Goal: Task Accomplishment & Management: Manage account settings

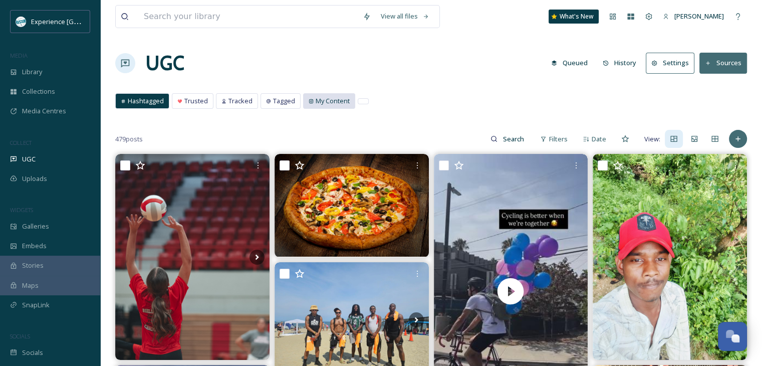
click at [316, 102] on span "My Content" at bounding box center [333, 101] width 34 height 10
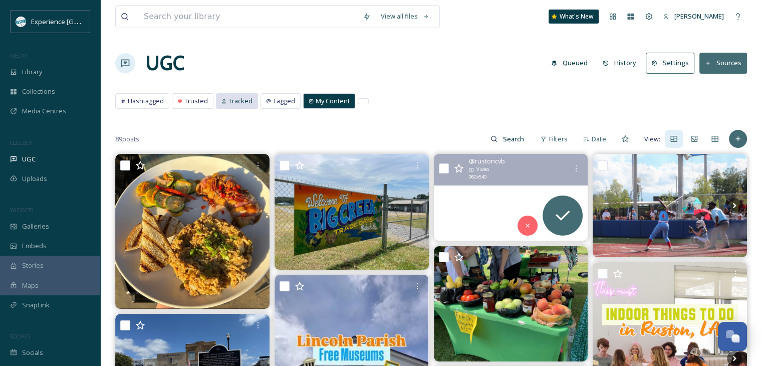
click at [239, 104] on span "Tracked" at bounding box center [241, 101] width 24 height 10
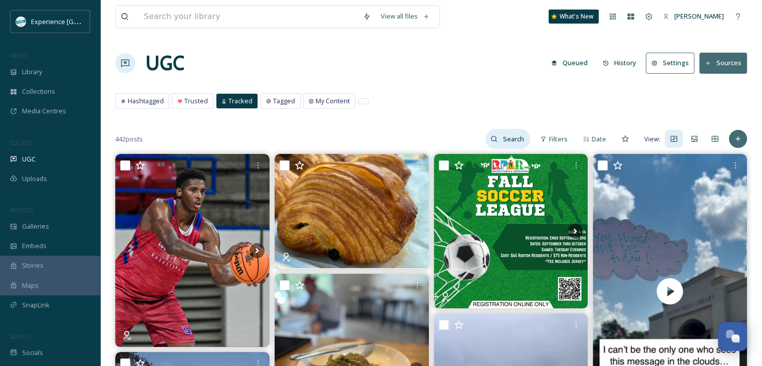
click at [492, 135] on icon at bounding box center [494, 138] width 7 height 7
click at [283, 97] on span "Tagged" at bounding box center [284, 101] width 22 height 10
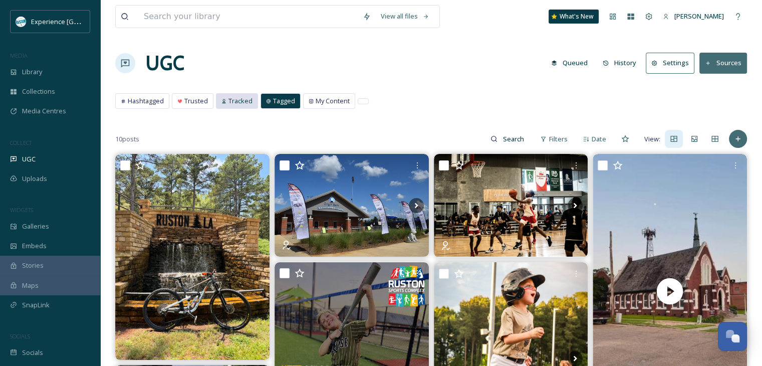
click at [247, 97] on span "Tracked" at bounding box center [241, 101] width 24 height 10
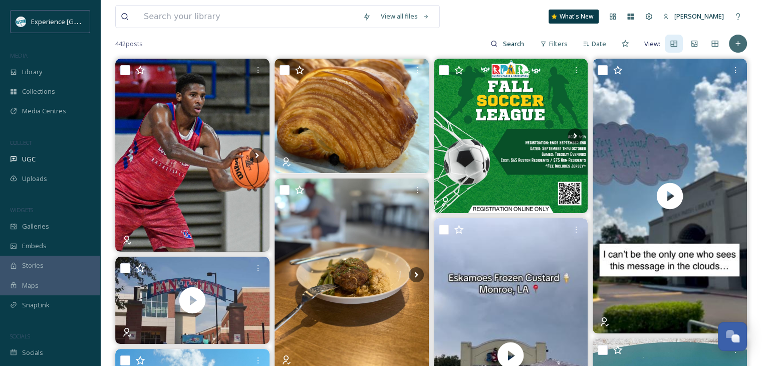
scroll to position [100, 0]
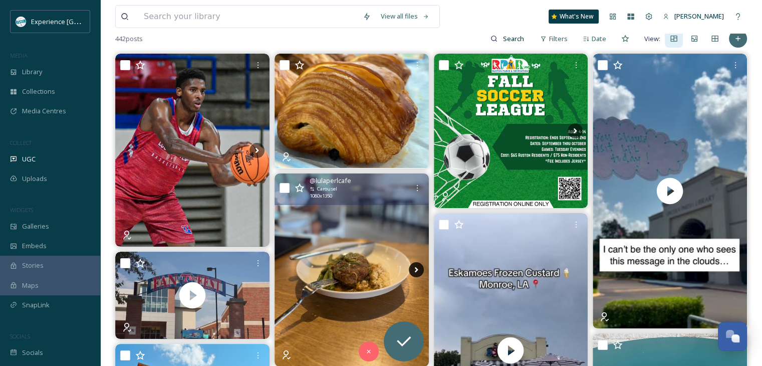
click at [409, 264] on icon at bounding box center [416, 269] width 15 height 15
click at [411, 267] on icon at bounding box center [416, 269] width 15 height 15
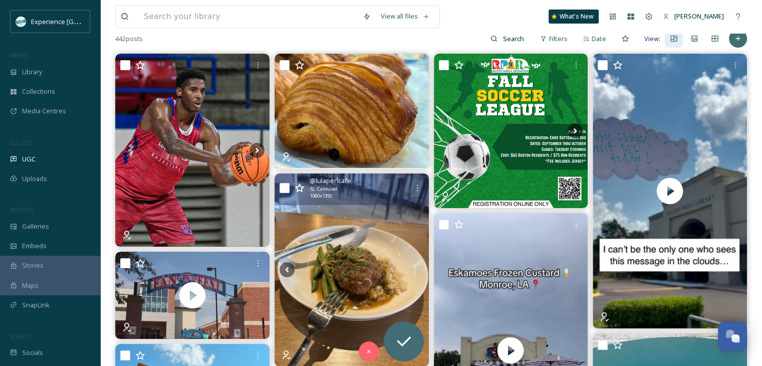
scroll to position [0, 0]
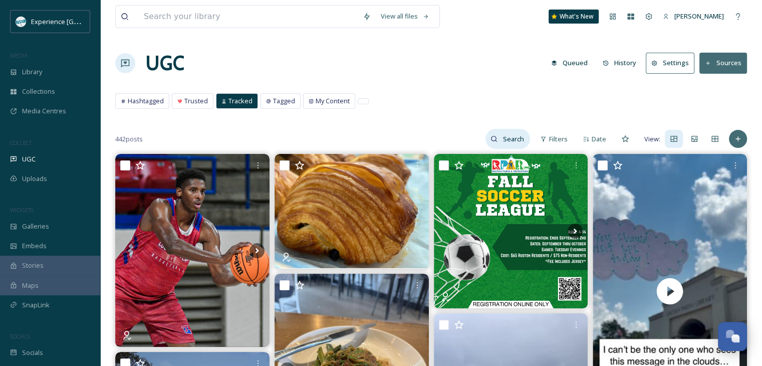
click at [516, 137] on input at bounding box center [514, 139] width 33 height 20
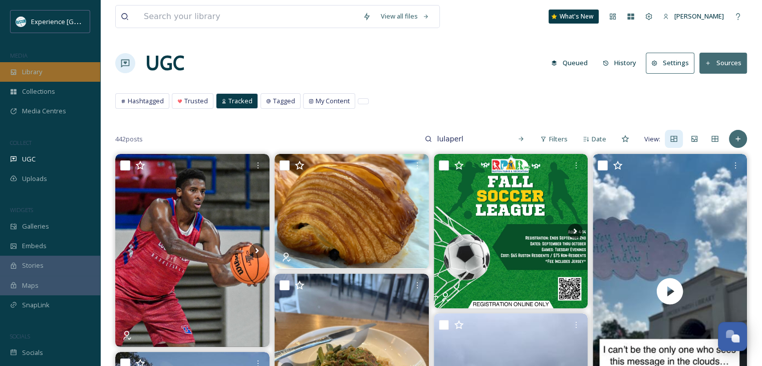
type input "lulaperl"
click at [7, 79] on div "Library" at bounding box center [50, 72] width 100 height 20
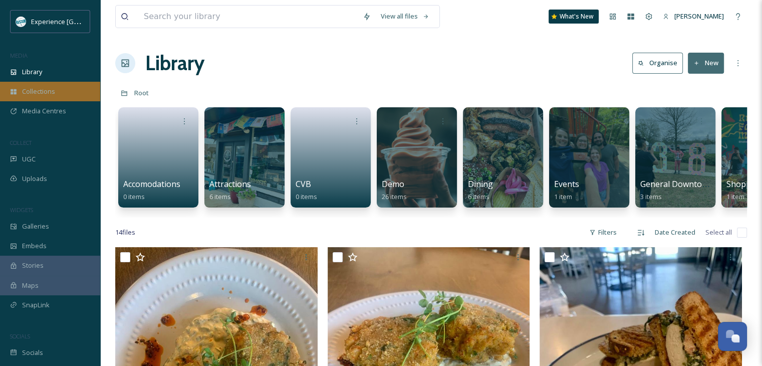
click at [50, 87] on span "Collections" at bounding box center [38, 92] width 33 height 10
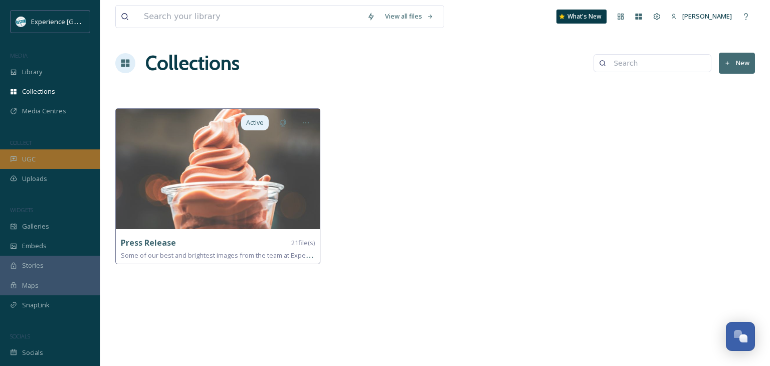
click at [36, 156] on div "UGC" at bounding box center [50, 159] width 100 height 20
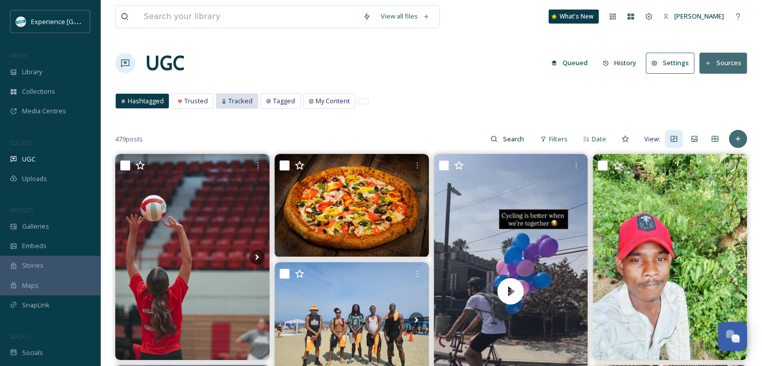
click at [249, 102] on span "Tracked" at bounding box center [241, 101] width 24 height 10
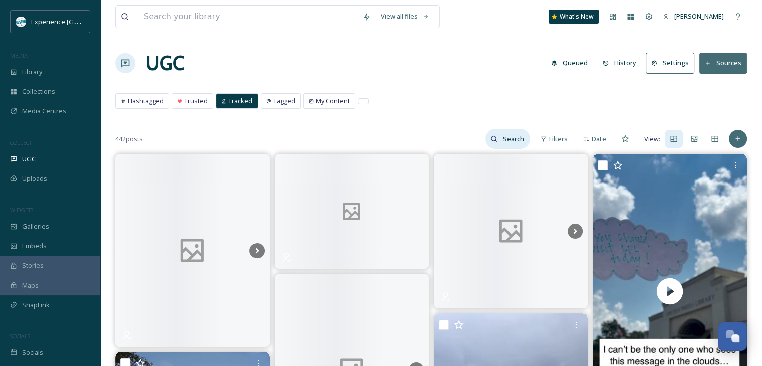
click at [505, 140] on input at bounding box center [514, 139] width 33 height 20
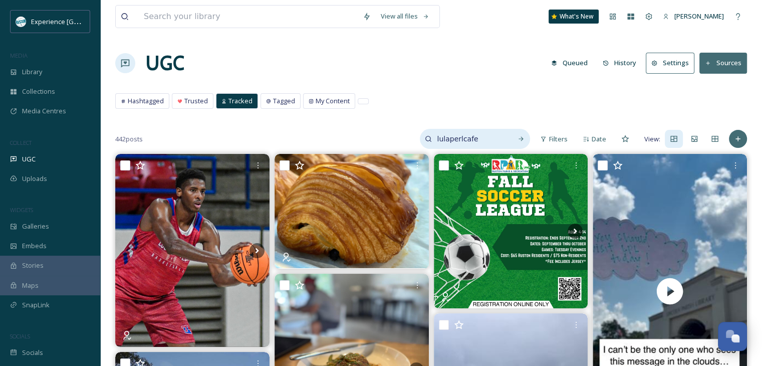
type input "lulaperlcafe"
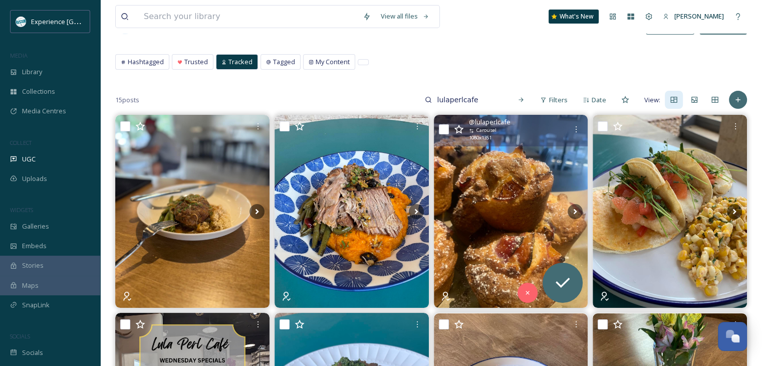
scroll to position [100, 0]
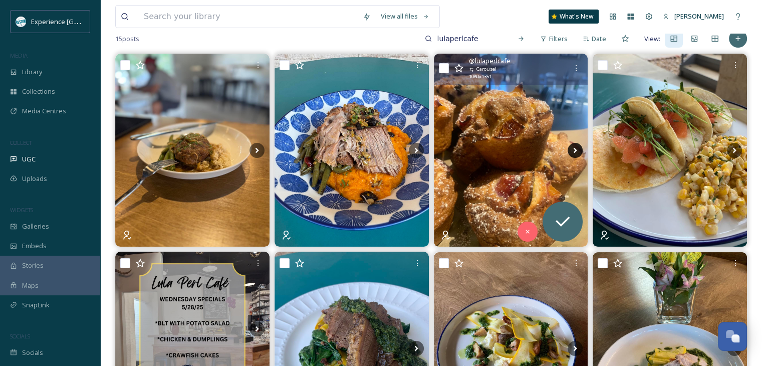
click at [578, 150] on icon at bounding box center [575, 150] width 15 height 15
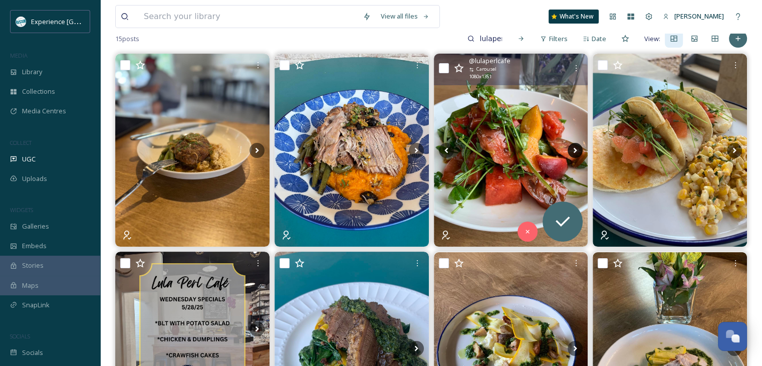
click at [578, 150] on icon at bounding box center [575, 150] width 15 height 15
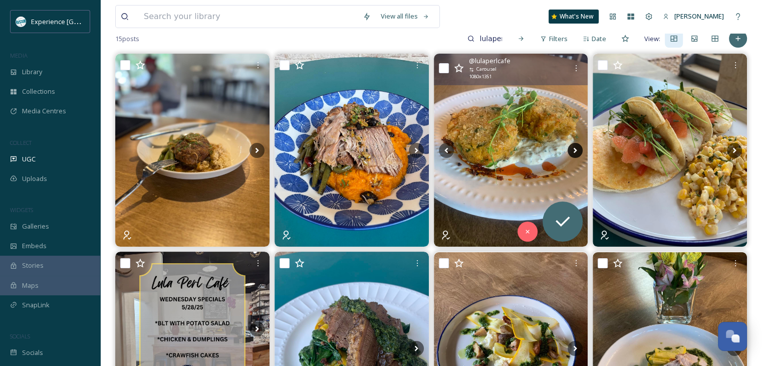
click at [578, 150] on icon at bounding box center [575, 150] width 15 height 15
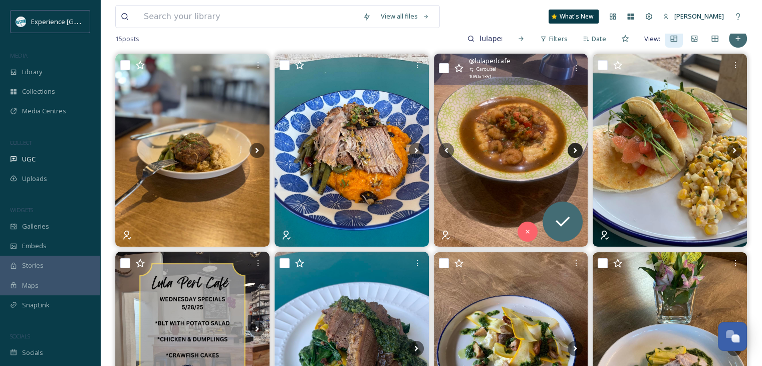
click at [575, 151] on icon at bounding box center [576, 151] width 4 height 6
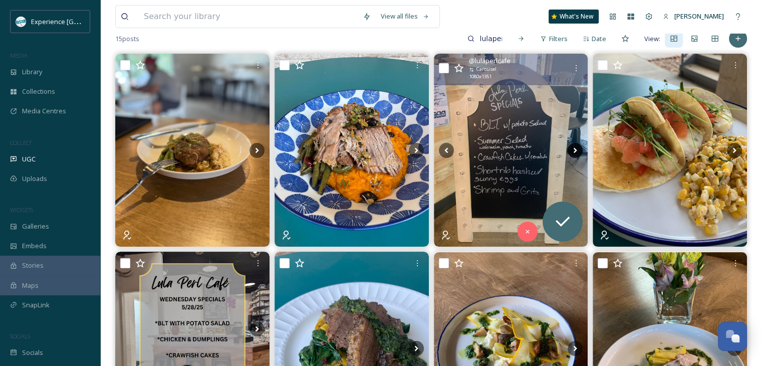
click at [571, 153] on icon at bounding box center [575, 150] width 15 height 15
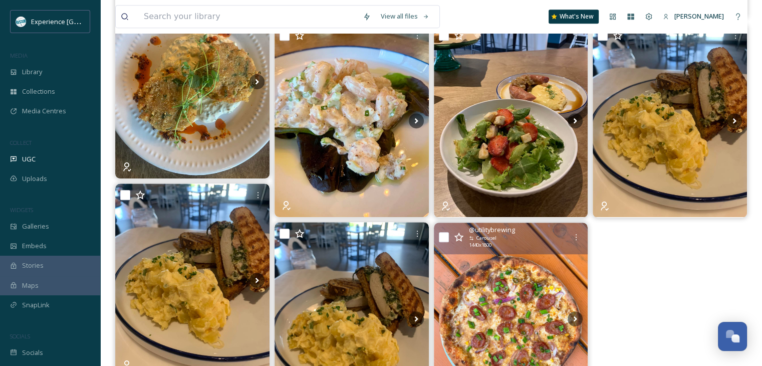
scroll to position [487, 0]
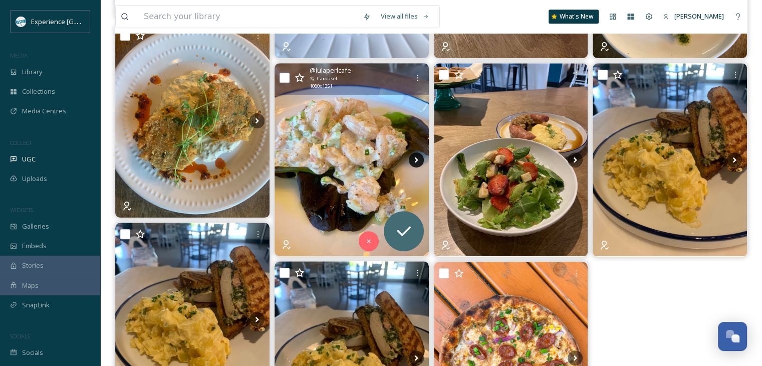
click at [411, 156] on icon at bounding box center [416, 159] width 15 height 15
click at [414, 159] on icon at bounding box center [416, 159] width 15 height 15
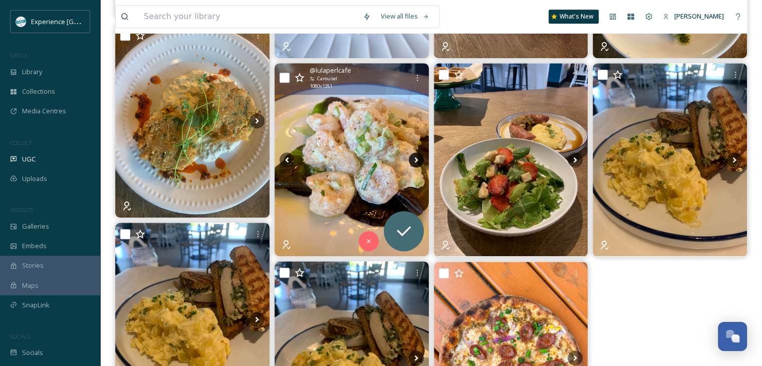
click at [414, 159] on icon at bounding box center [416, 159] width 15 height 15
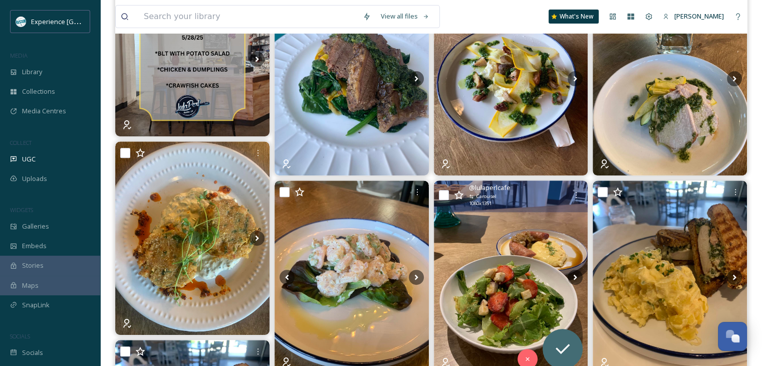
scroll to position [387, 0]
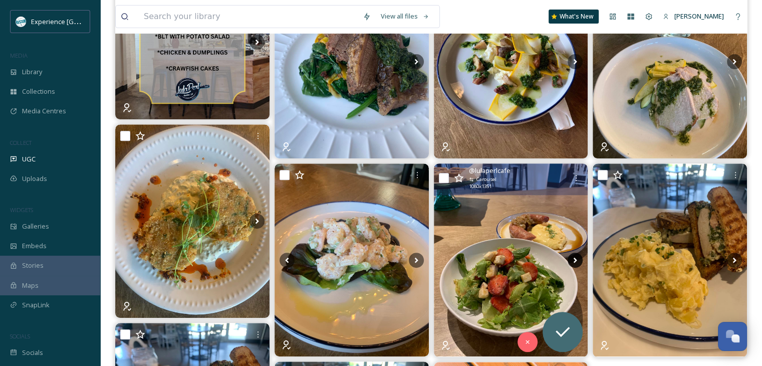
click at [573, 258] on icon at bounding box center [575, 260] width 15 height 15
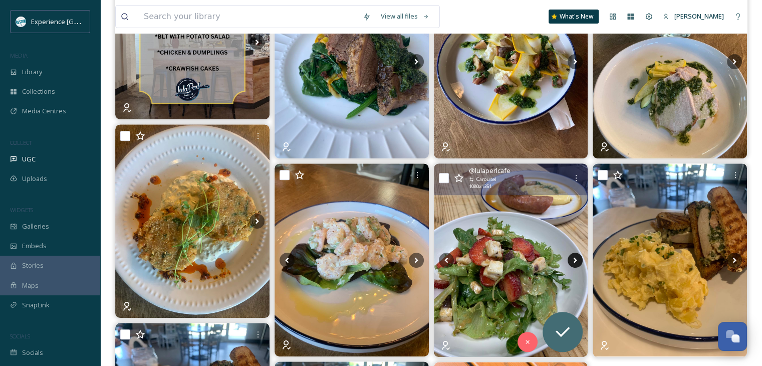
click at [576, 259] on icon at bounding box center [576, 261] width 4 height 6
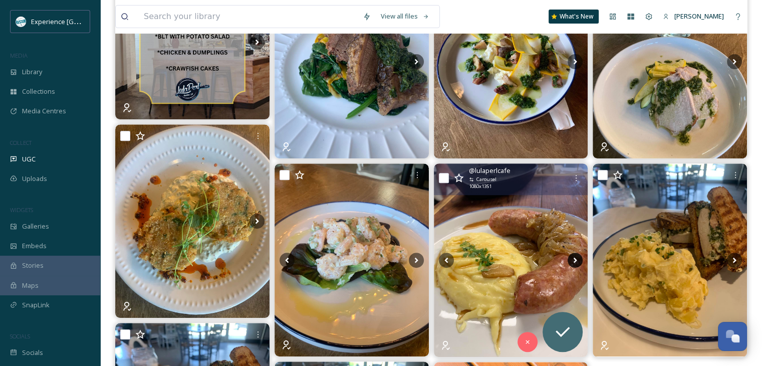
click at [575, 259] on icon at bounding box center [576, 261] width 4 height 6
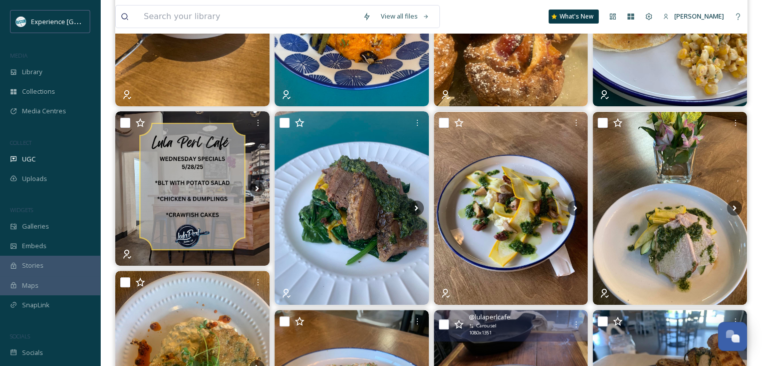
scroll to position [237, 0]
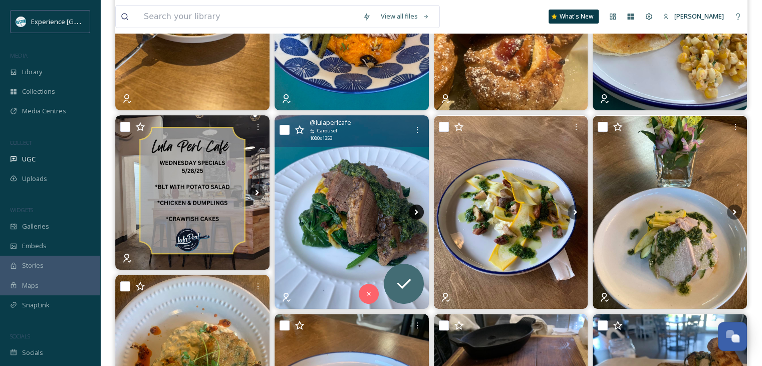
click at [411, 215] on icon at bounding box center [416, 211] width 15 height 15
click at [413, 213] on icon at bounding box center [416, 211] width 15 height 15
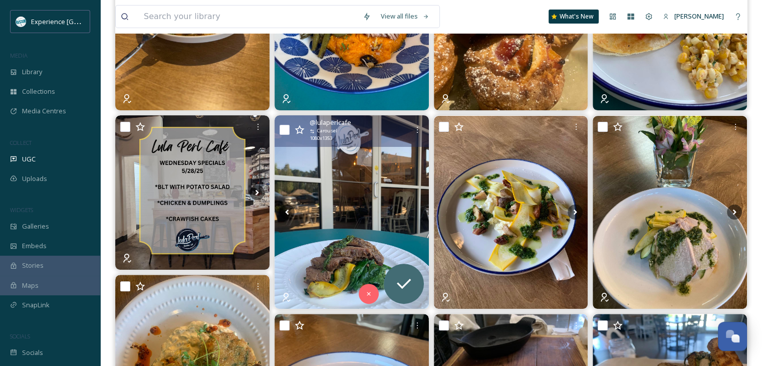
click at [357, 228] on img at bounding box center [352, 211] width 154 height 193
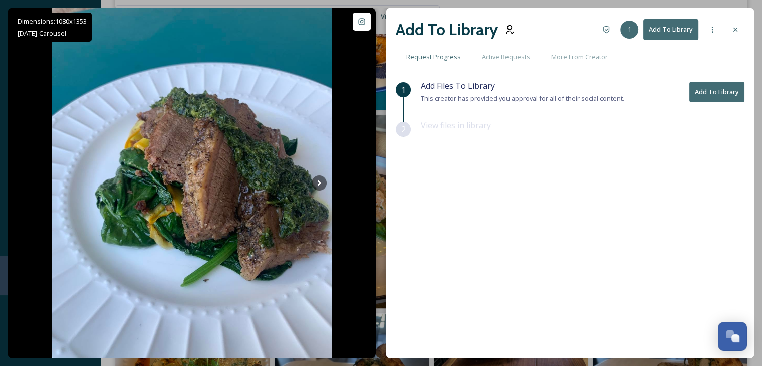
click at [705, 94] on button "Add To Library" at bounding box center [717, 92] width 55 height 21
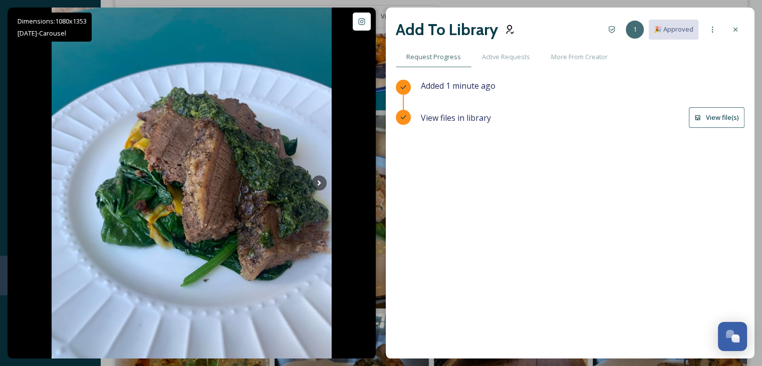
click at [692, 116] on button "View file(s)" at bounding box center [717, 117] width 56 height 21
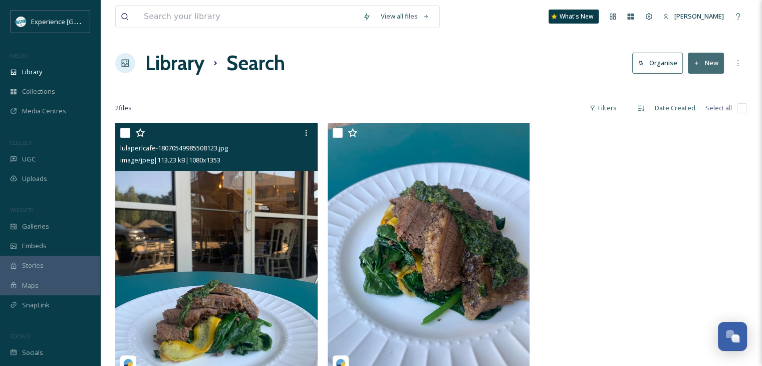
click at [124, 133] on input "checkbox" at bounding box center [125, 133] width 10 height 10
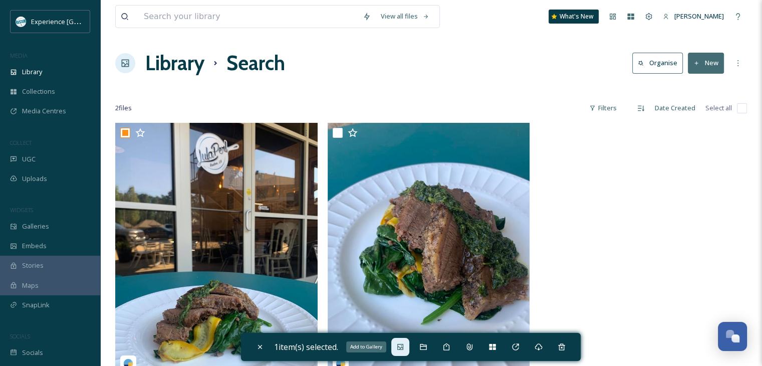
click at [401, 344] on icon at bounding box center [400, 347] width 8 height 8
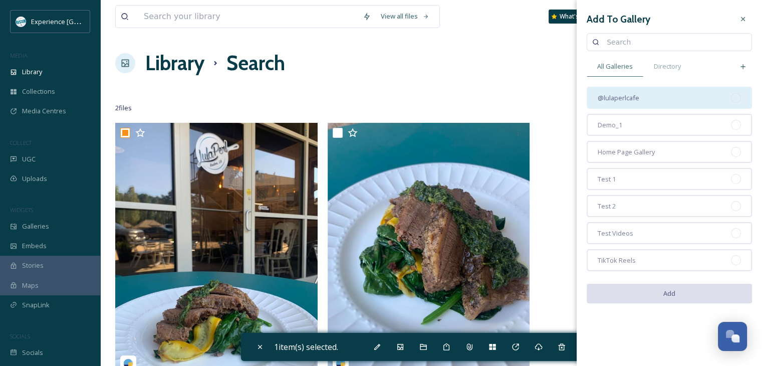
click at [652, 92] on div "@lulaperlcafe" at bounding box center [669, 98] width 165 height 22
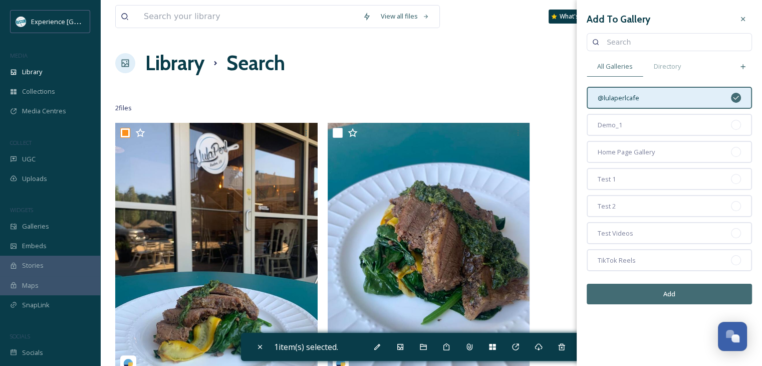
click at [647, 296] on button "Add" at bounding box center [669, 294] width 165 height 21
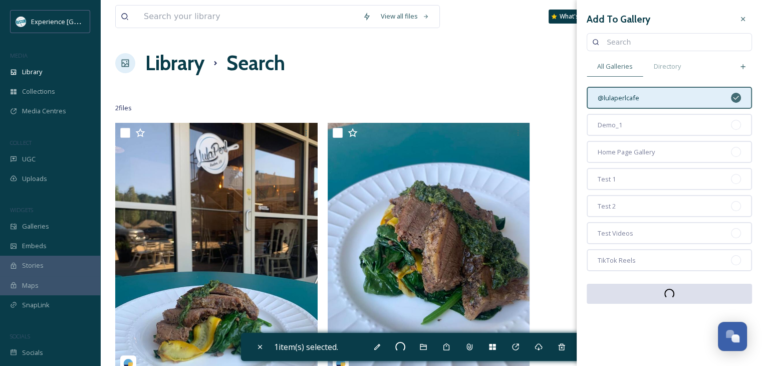
checkbox input "false"
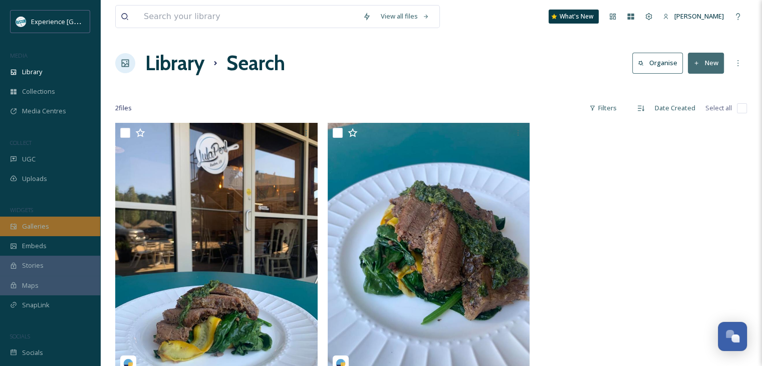
click at [30, 233] on div "Galleries" at bounding box center [50, 227] width 100 height 20
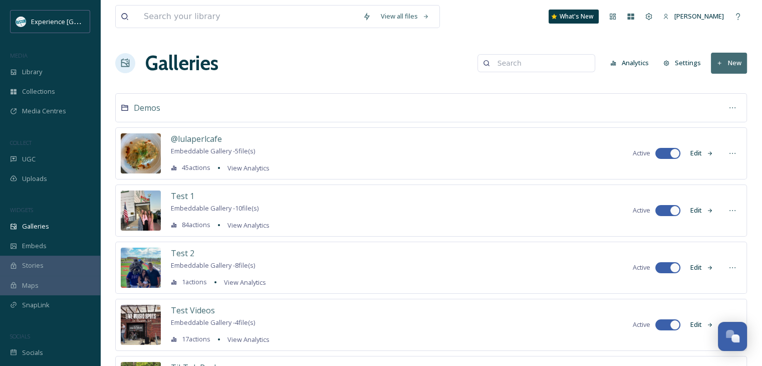
click at [704, 152] on button "Edit" at bounding box center [702, 153] width 33 height 20
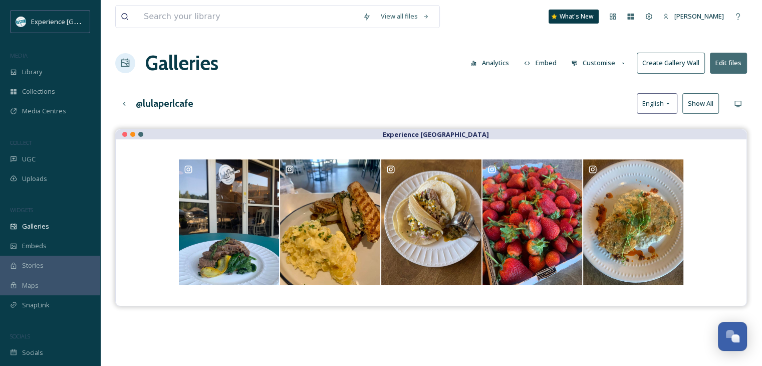
click at [619, 59] on button "Customise" at bounding box center [599, 63] width 66 height 20
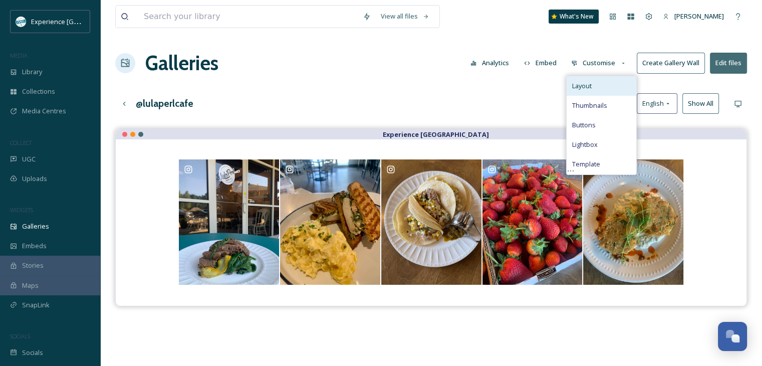
click at [614, 81] on div "Layout" at bounding box center [602, 86] width 70 height 20
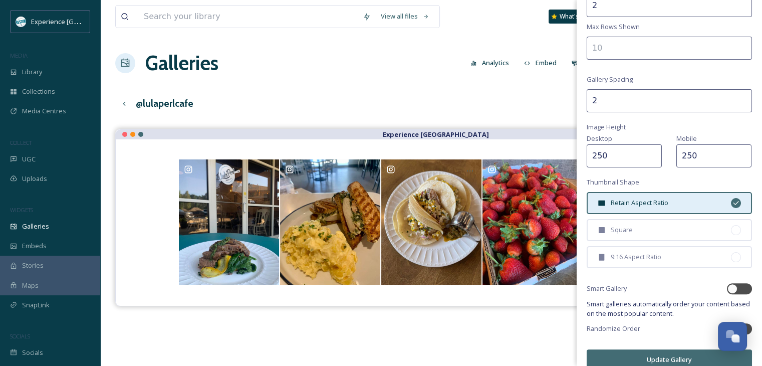
scroll to position [211, 0]
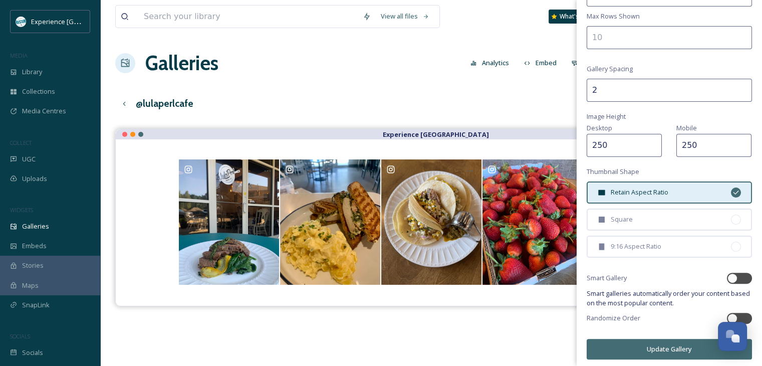
click at [610, 86] on input "2" at bounding box center [669, 90] width 165 height 23
type input "5"
click at [663, 341] on button "Update Gallery" at bounding box center [669, 349] width 165 height 21
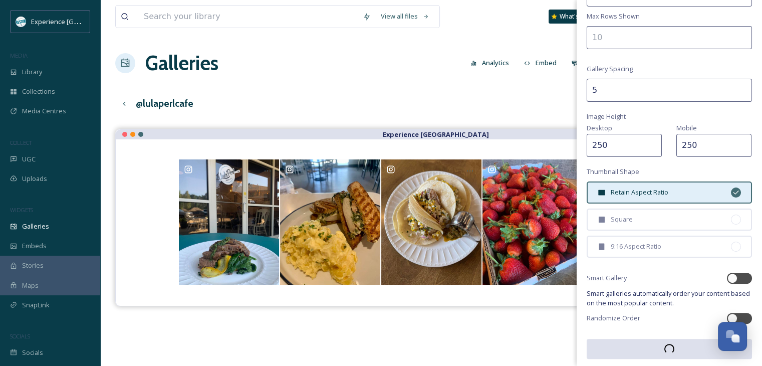
scroll to position [210, 0]
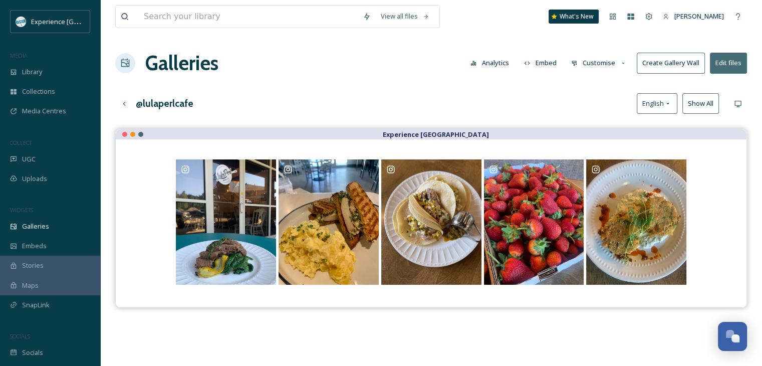
click at [621, 63] on icon at bounding box center [623, 63] width 7 height 7
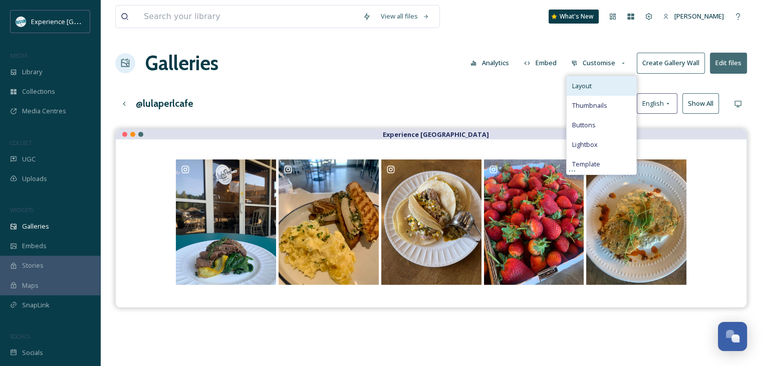
click at [616, 80] on div "Layout" at bounding box center [602, 86] width 70 height 20
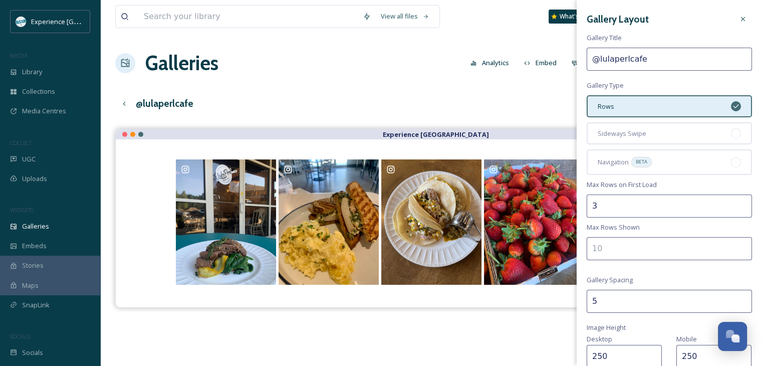
click at [735, 201] on input "3" at bounding box center [669, 205] width 165 height 23
type input "2"
click at [737, 208] on input "2" at bounding box center [669, 205] width 165 height 23
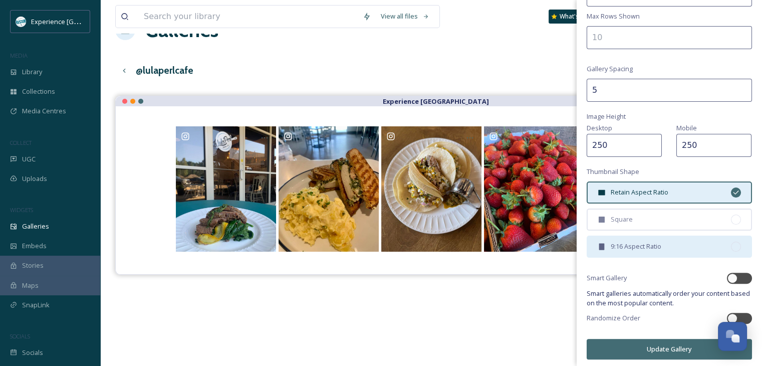
scroll to position [50, 0]
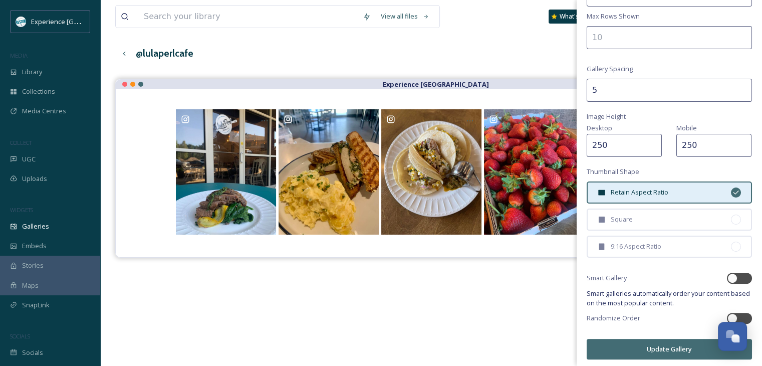
click at [647, 346] on button "Update Gallery" at bounding box center [669, 349] width 165 height 21
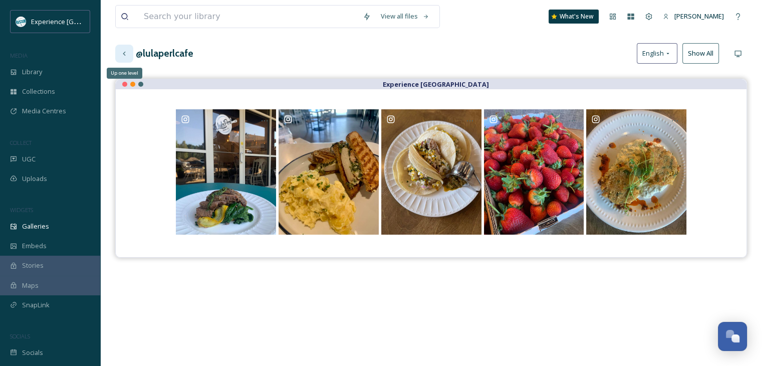
click at [124, 57] on icon at bounding box center [124, 54] width 8 height 8
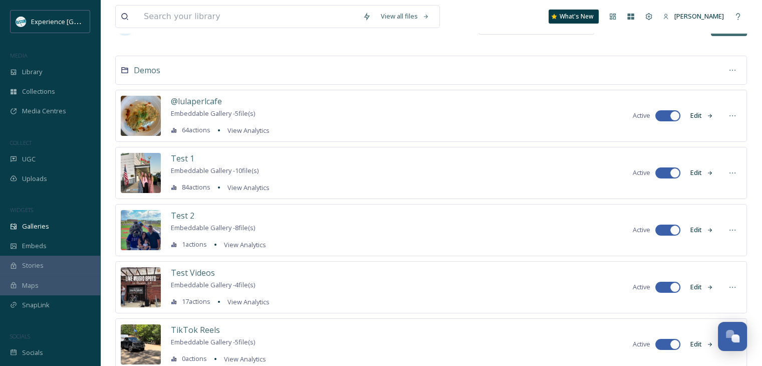
scroll to position [21, 0]
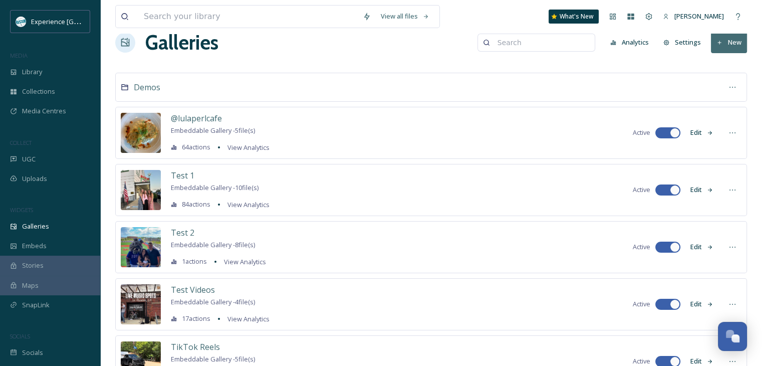
click at [724, 44] on button "New" at bounding box center [729, 42] width 36 height 21
click at [713, 84] on icon at bounding box center [711, 85] width 7 height 6
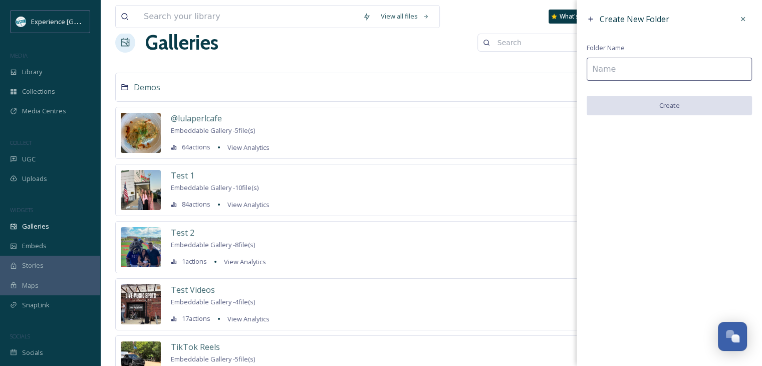
click at [617, 74] on input at bounding box center [669, 69] width 165 height 23
type input "F"
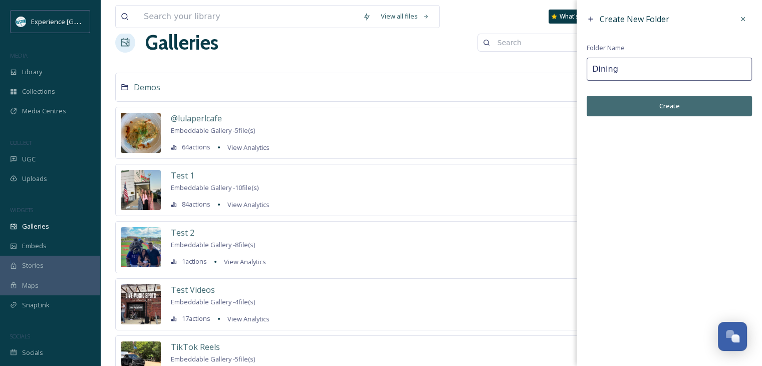
type input "Dining"
click at [637, 101] on button "Create" at bounding box center [669, 106] width 165 height 21
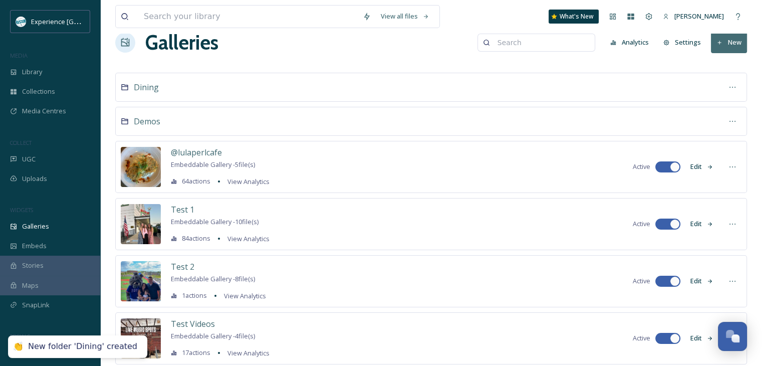
click at [722, 164] on div "@lulaperlcafe Embeddable Gallery - 5 file(s) 64 actions View Analytics Active E…" at bounding box center [431, 167] width 632 height 52
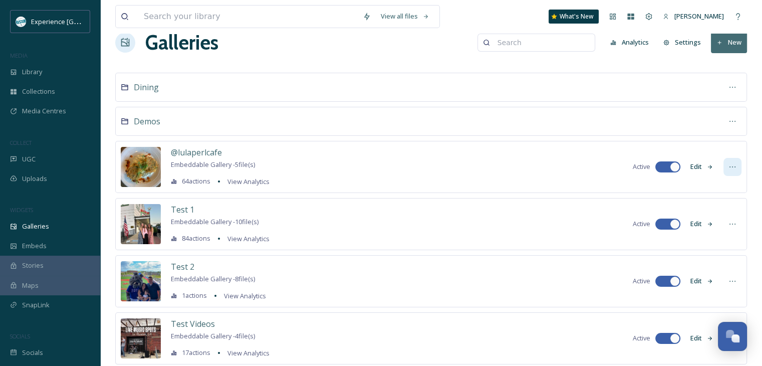
click at [730, 163] on icon at bounding box center [733, 167] width 8 height 8
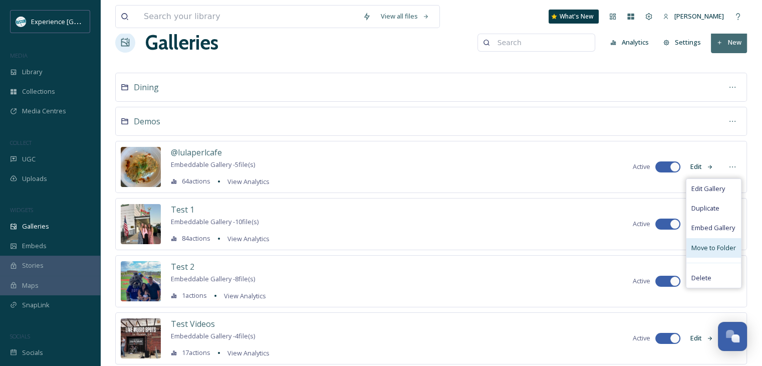
click at [708, 241] on div "Move to Folder" at bounding box center [714, 248] width 55 height 20
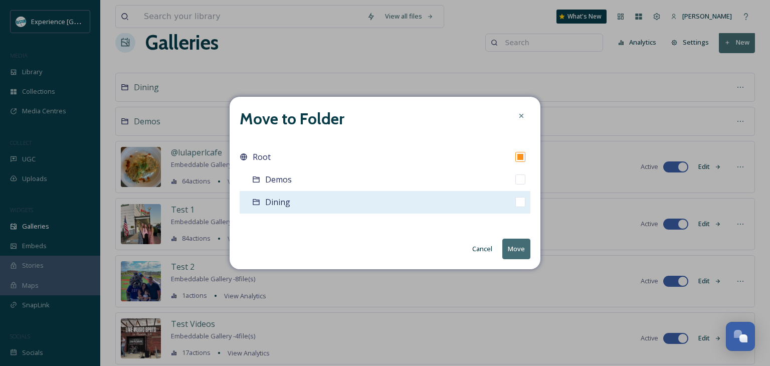
click at [407, 210] on div "Dining" at bounding box center [385, 202] width 291 height 23
checkbox input "false"
checkbox input "true"
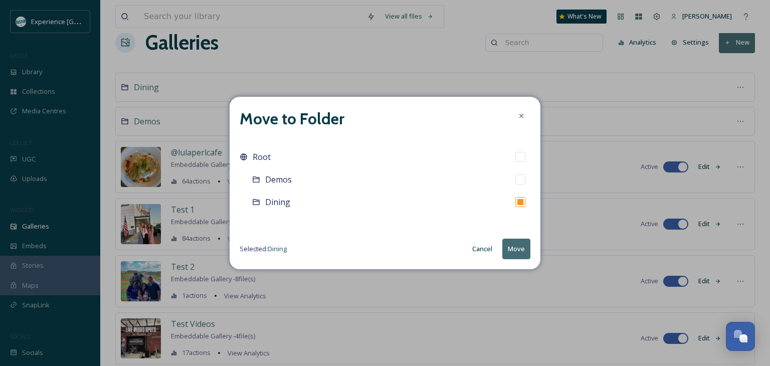
click at [516, 245] on button "Move" at bounding box center [516, 249] width 28 height 21
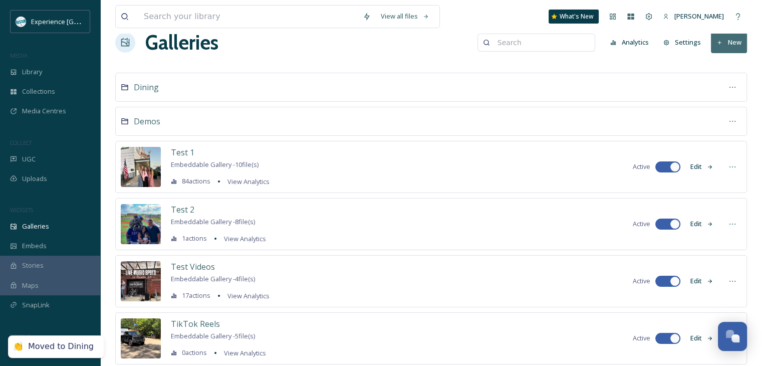
click at [276, 88] on div "Dining" at bounding box center [431, 87] width 632 height 29
click at [160, 91] on div "Dining" at bounding box center [431, 87] width 632 height 29
click at [154, 88] on span "Dining" at bounding box center [146, 87] width 25 height 11
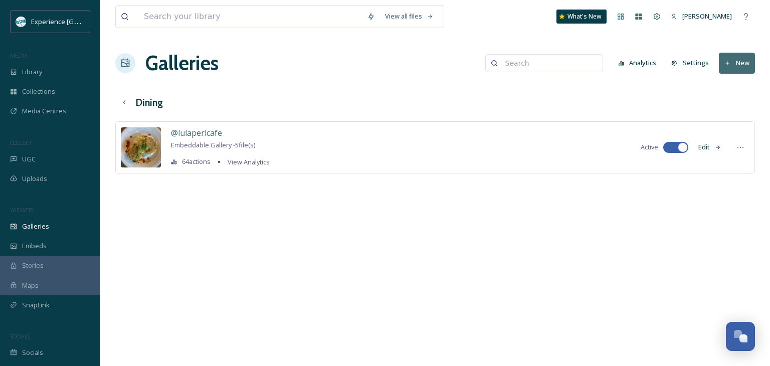
drag, startPoint x: 404, startPoint y: 223, endPoint x: 406, endPoint y: 180, distance: 42.6
click at [351, 222] on div "View all files What's New [PERSON_NAME] Galleries Analytics Settings New Dining…" at bounding box center [435, 183] width 670 height 366
click at [742, 63] on button "New" at bounding box center [737, 63] width 36 height 21
click at [735, 103] on span "Folder" at bounding box center [737, 106] width 19 height 10
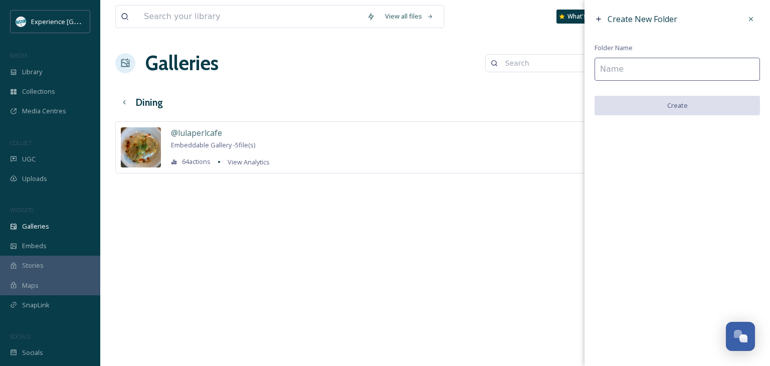
click at [630, 65] on input at bounding box center [676, 69] width 165 height 23
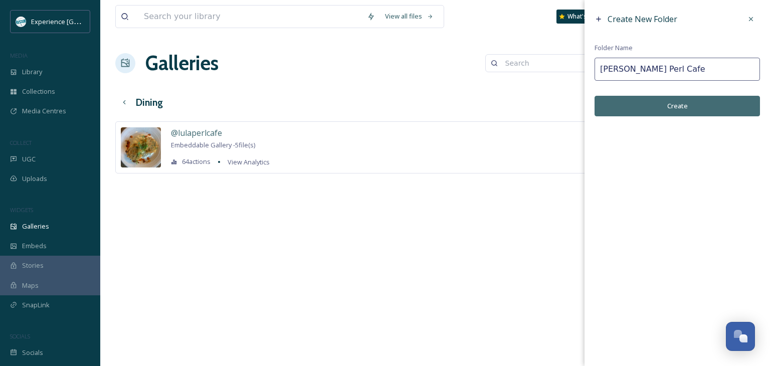
type input "[PERSON_NAME] Perl Cafe"
click at [666, 109] on button "Create" at bounding box center [676, 106] width 165 height 21
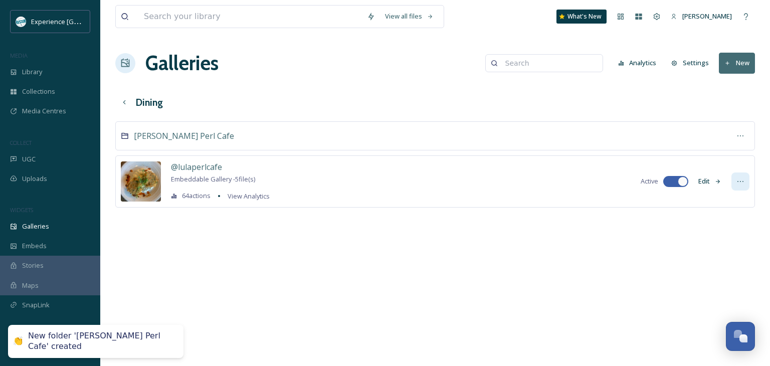
click at [743, 177] on icon at bounding box center [740, 181] width 8 height 8
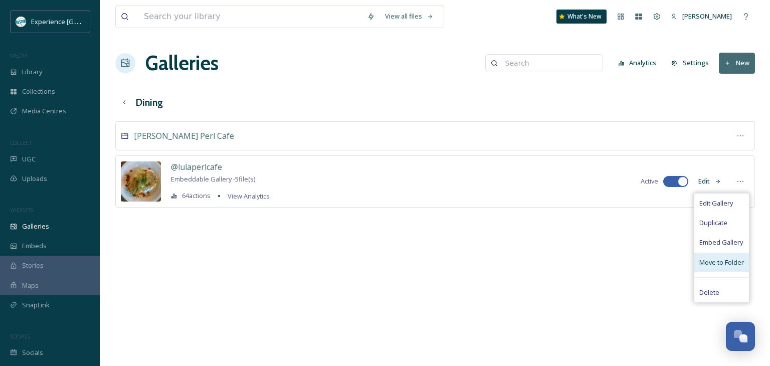
click at [718, 255] on div "Move to Folder" at bounding box center [721, 263] width 55 height 20
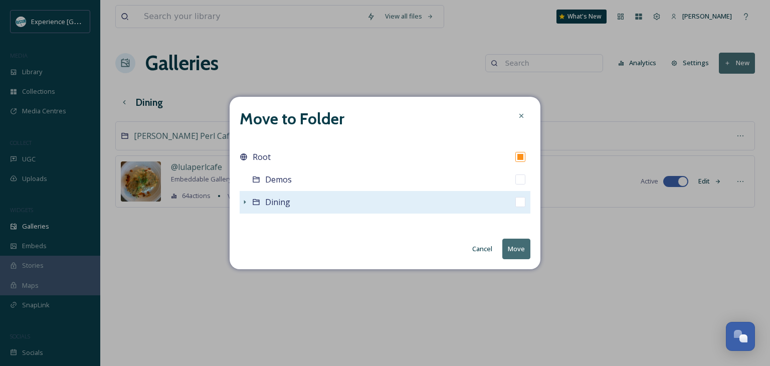
click at [244, 203] on icon at bounding box center [245, 202] width 8 height 8
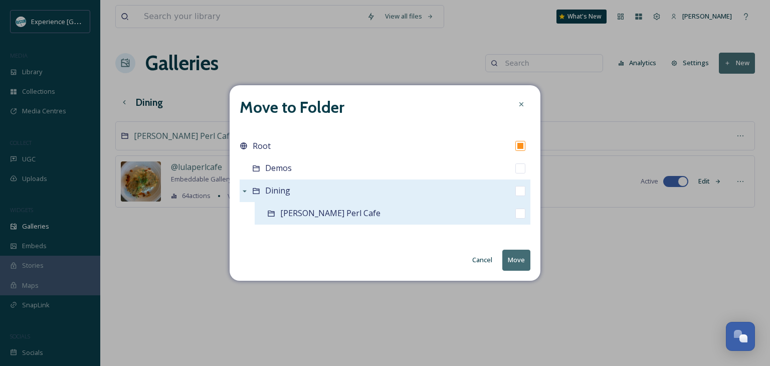
click at [513, 215] on div "[PERSON_NAME] Perl Cafe" at bounding box center [393, 213] width 276 height 23
checkbox input "false"
checkbox input "true"
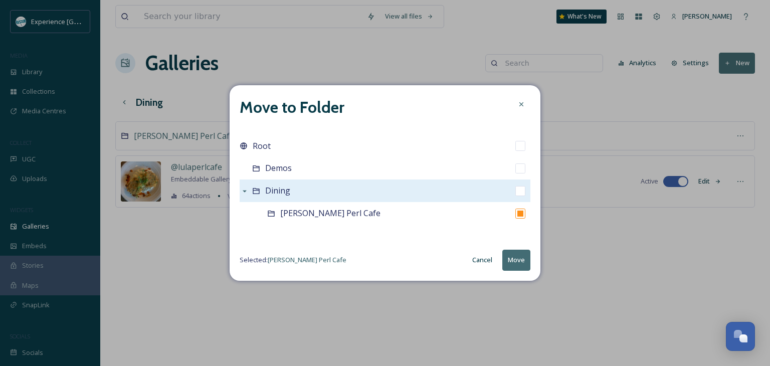
click at [523, 256] on button "Move" at bounding box center [516, 260] width 28 height 21
